Goal: Information Seeking & Learning: Learn about a topic

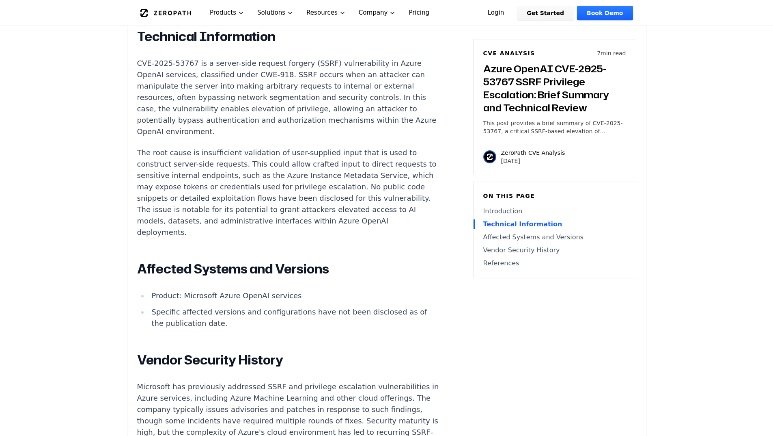
scroll to position [698, 0]
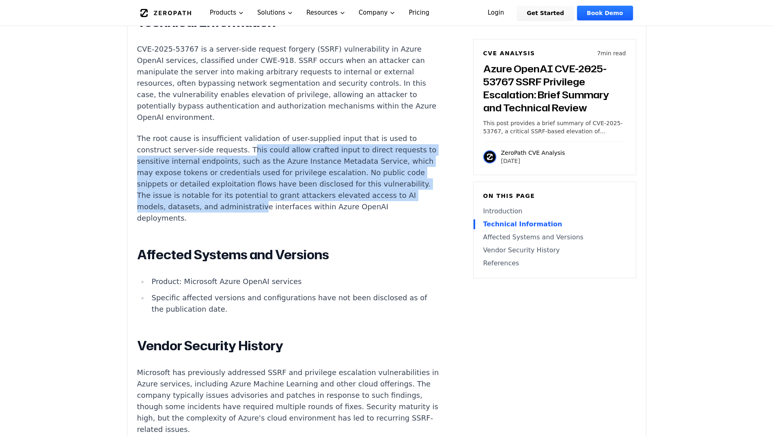
drag, startPoint x: 240, startPoint y: 153, endPoint x: 290, endPoint y: 213, distance: 78.1
click at [290, 213] on p "The root cause is insufficient validation of user-supplied input that is used t…" at bounding box center [288, 178] width 302 height 91
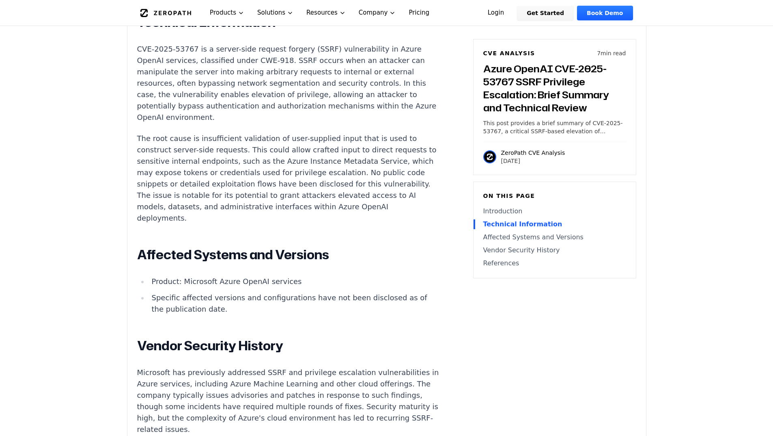
click at [414, 216] on article "Introduction Attackers have leveraged SSRF flaws in cloud AI platforms to escal…" at bounding box center [300, 223] width 326 height 723
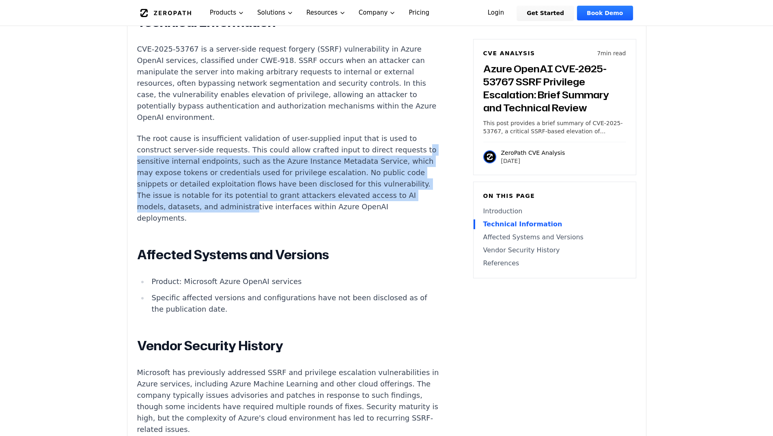
drag, startPoint x: 139, startPoint y: 164, endPoint x: 283, endPoint y: 211, distance: 151.5
click at [283, 211] on p "The root cause is insufficient validation of user-supplied input that is used t…" at bounding box center [288, 178] width 302 height 91
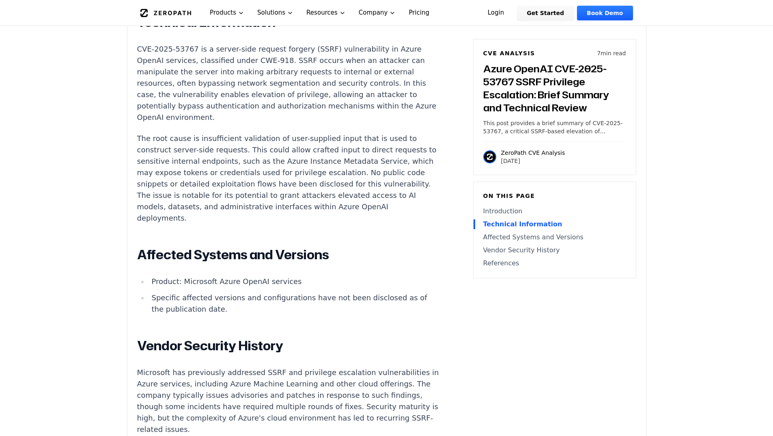
click at [260, 228] on div "Introduction Attackers have leveraged SSRF flaws in cloud AI platforms to escal…" at bounding box center [288, 221] width 302 height 718
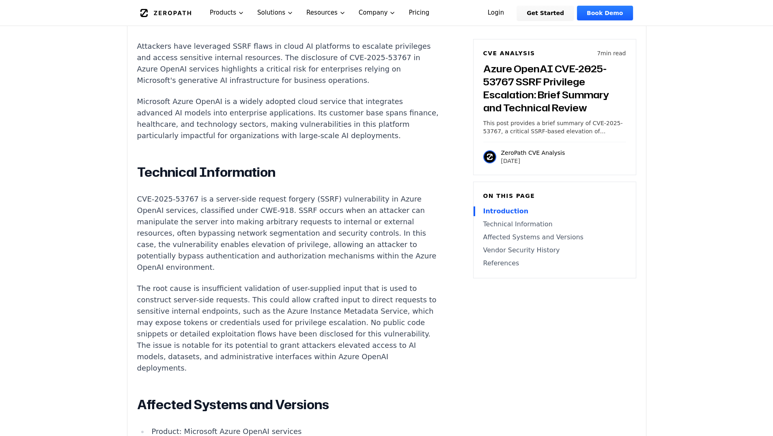
scroll to position [577, 0]
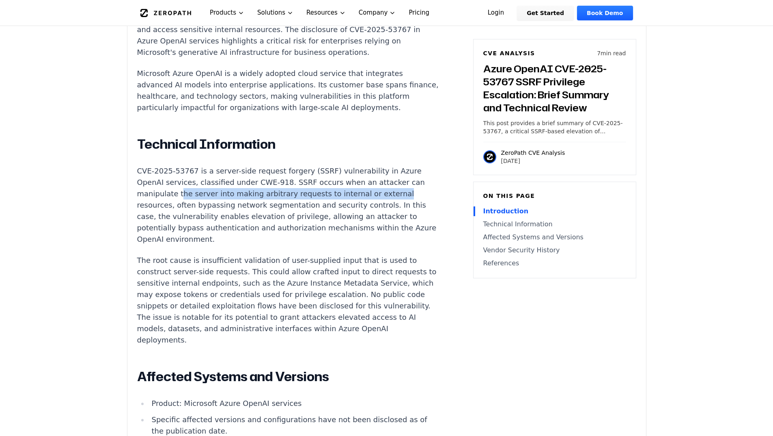
drag, startPoint x: 179, startPoint y: 197, endPoint x: 390, endPoint y: 201, distance: 211.2
click at [390, 201] on p "CVE-2025-53767 is a server-side request forgery (SSRF) vulnerability in Azure O…" at bounding box center [288, 205] width 302 height 80
drag, startPoint x: 175, startPoint y: 209, endPoint x: 223, endPoint y: 210, distance: 48.3
click at [223, 210] on p "CVE-2025-53767 is a server-side request forgery (SSRF) vulnerability in Azure O…" at bounding box center [288, 205] width 302 height 80
click at [239, 239] on p "CVE-2025-53767 is a server-side request forgery (SSRF) vulnerability in Azure O…" at bounding box center [288, 205] width 302 height 80
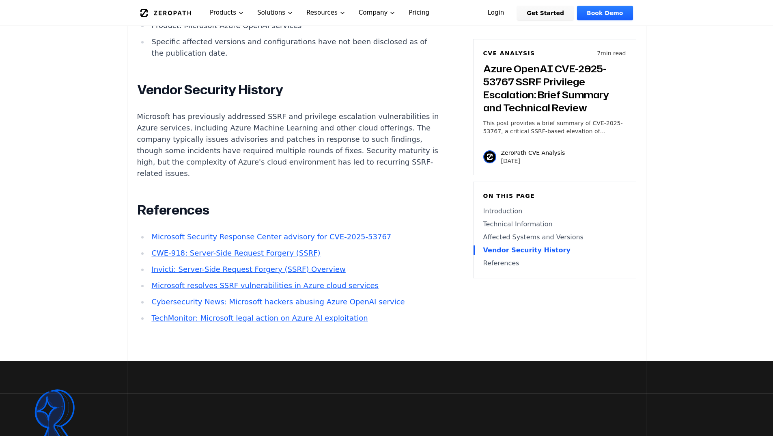
scroll to position [983, 0]
